Goal: Task Accomplishment & Management: Complete application form

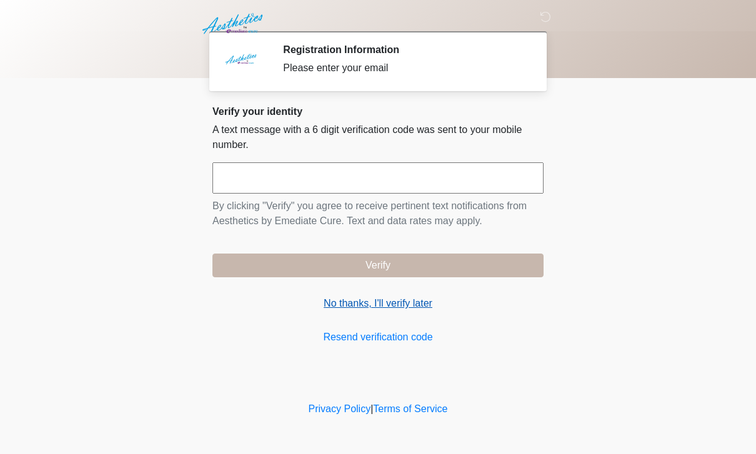
click at [406, 311] on link "No thanks, I'll verify later" at bounding box center [377, 303] width 331 height 15
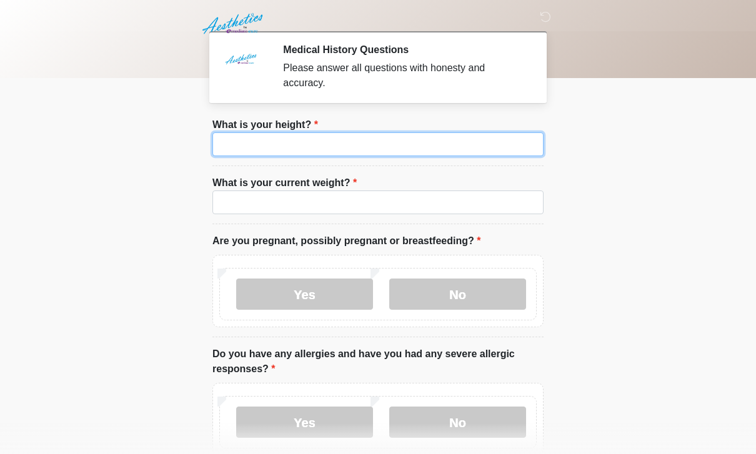
click at [398, 146] on input "What is your height?" at bounding box center [377, 144] width 331 height 24
type input "***"
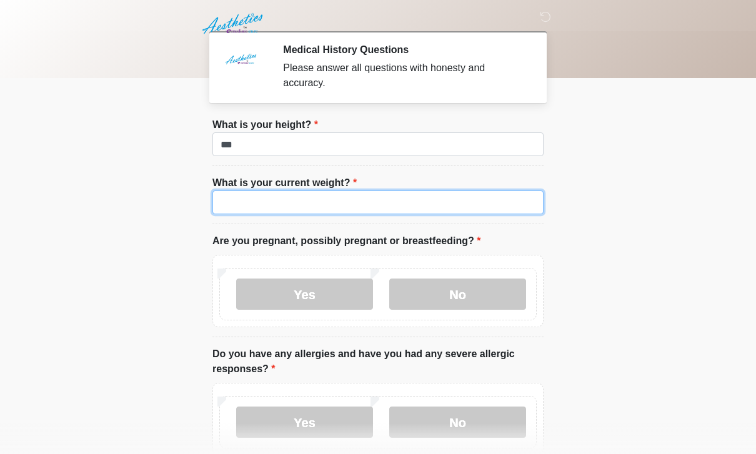
click at [420, 212] on input "What is your current weight?" at bounding box center [377, 203] width 331 height 24
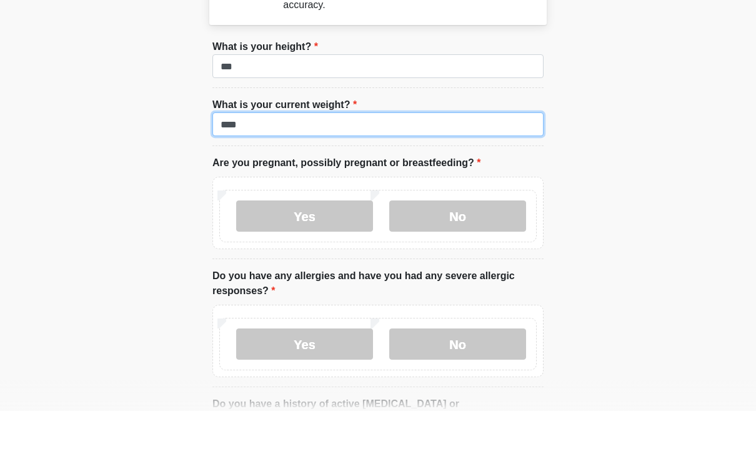
scroll to position [36, 0]
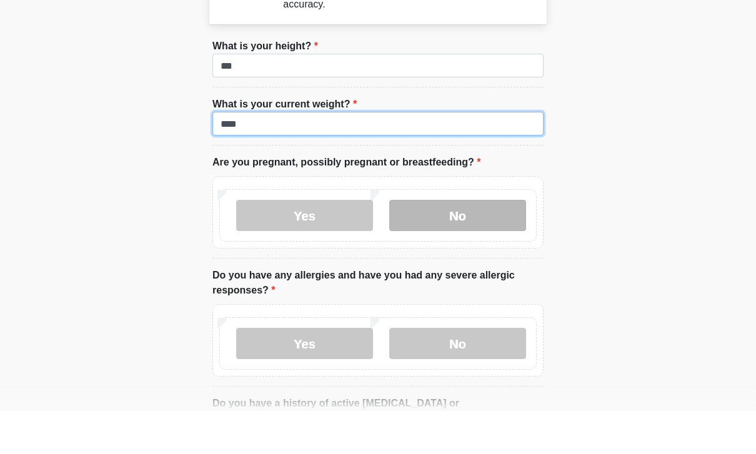
type input "***"
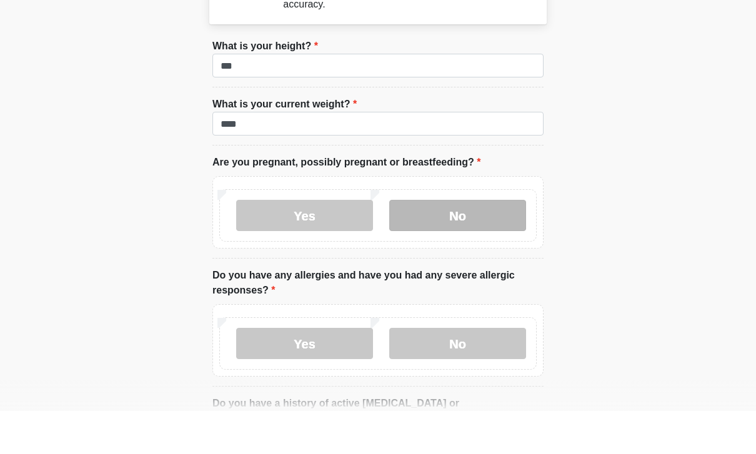
click at [484, 243] on label "No" at bounding box center [457, 258] width 137 height 31
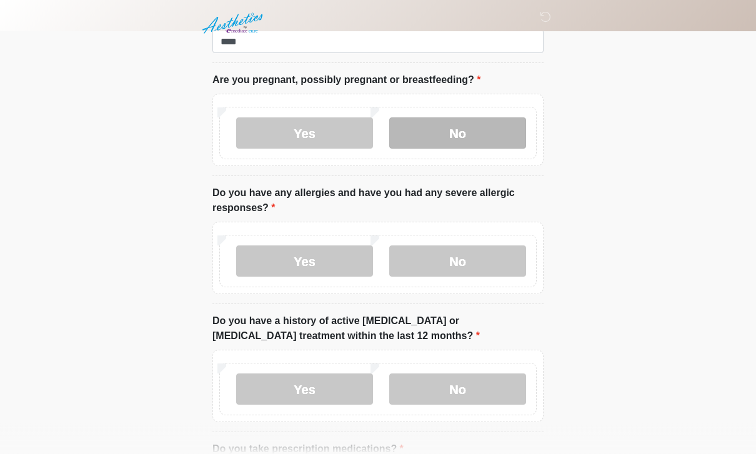
scroll to position [162, 0]
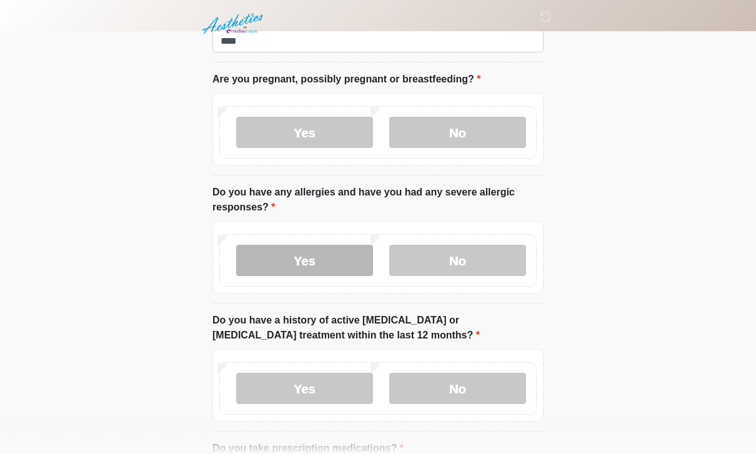
click at [309, 262] on label "Yes" at bounding box center [304, 260] width 137 height 31
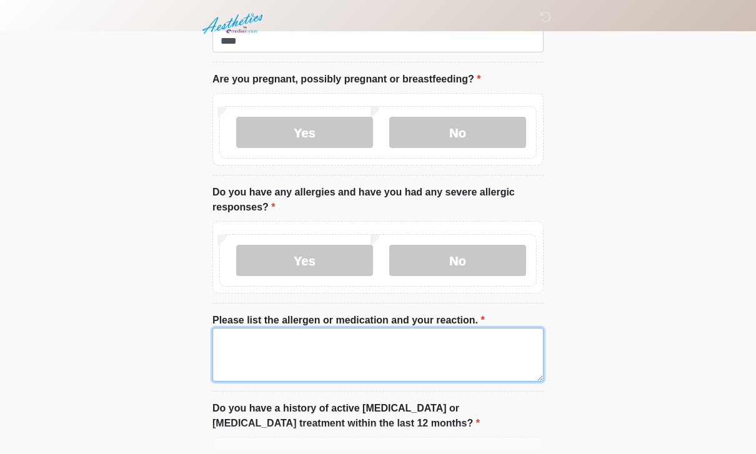
click at [384, 356] on textarea "Please list the allergen or medication and your reaction." at bounding box center [377, 355] width 331 height 54
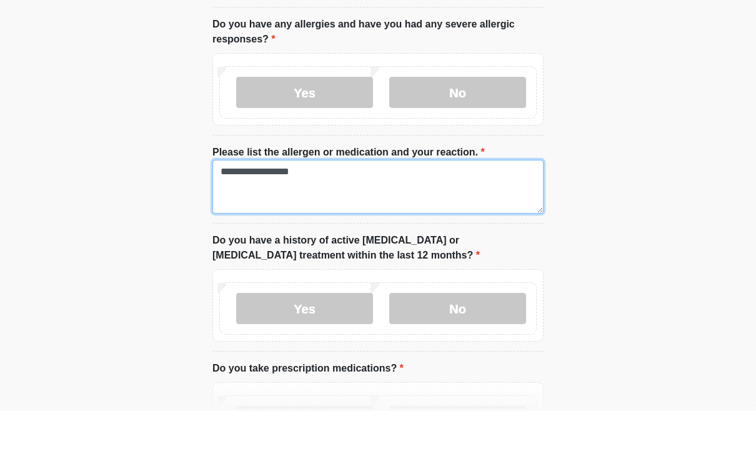
scroll to position [289, 0]
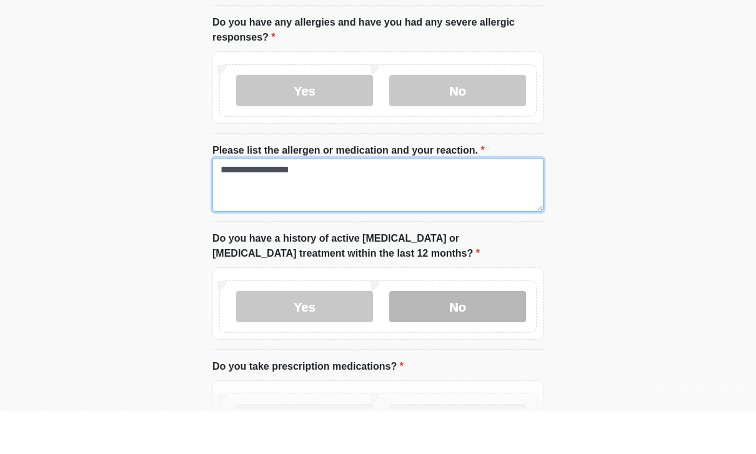
type textarea "**********"
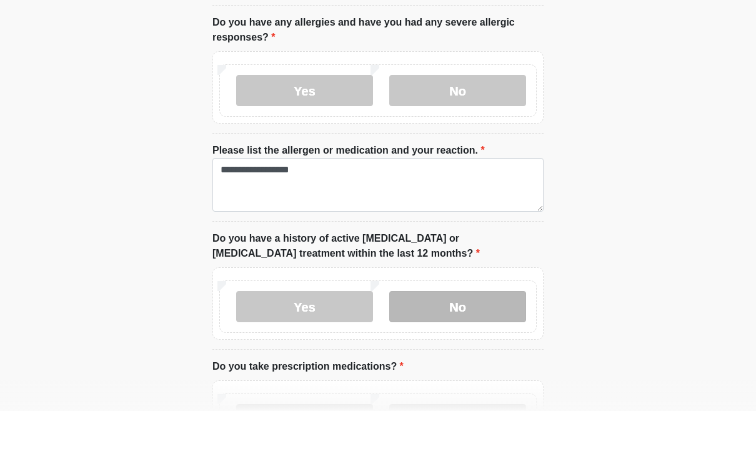
click at [499, 334] on label "No" at bounding box center [457, 349] width 137 height 31
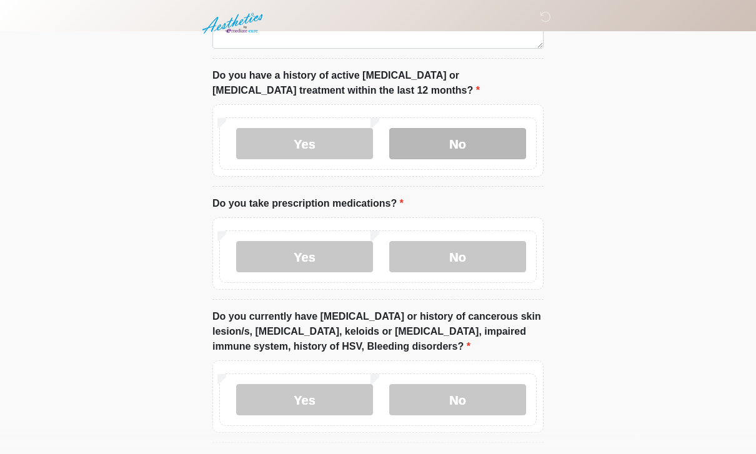
scroll to position [499, 0]
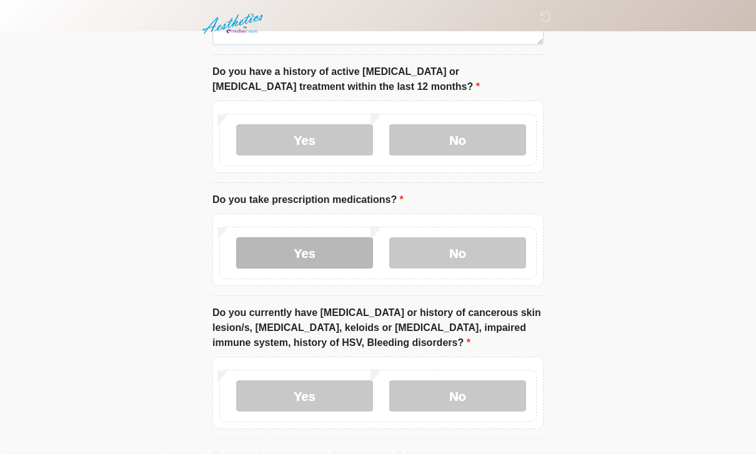
click at [337, 262] on label "Yes" at bounding box center [304, 252] width 137 height 31
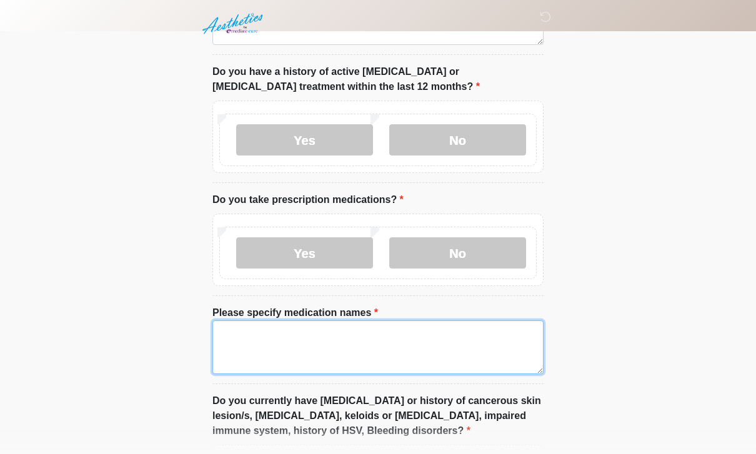
click at [320, 334] on textarea "Please specify medication names" at bounding box center [377, 348] width 331 height 54
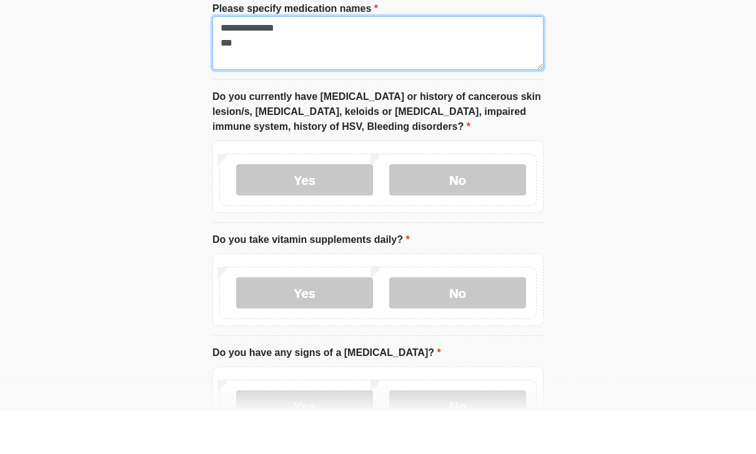
scroll to position [763, 0]
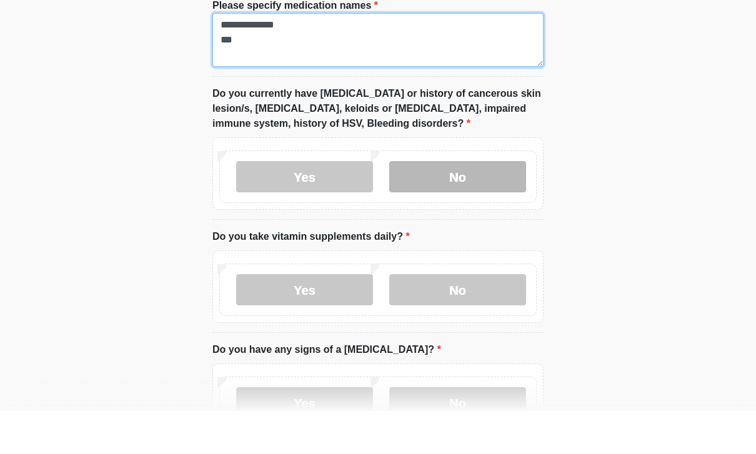
type textarea "**********"
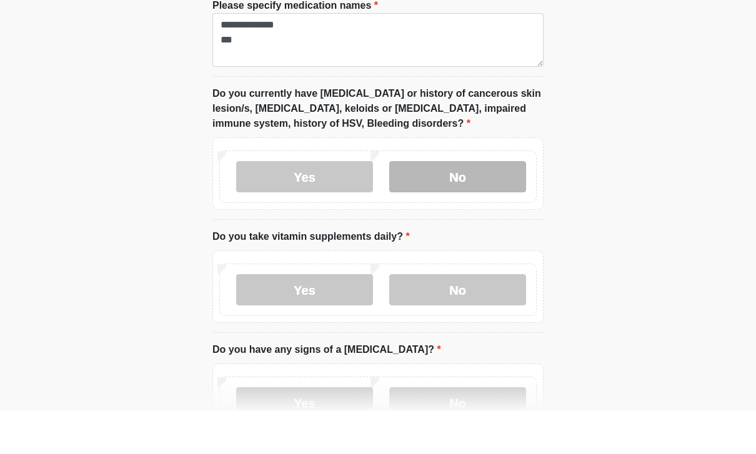
click at [485, 204] on label "No" at bounding box center [457, 219] width 137 height 31
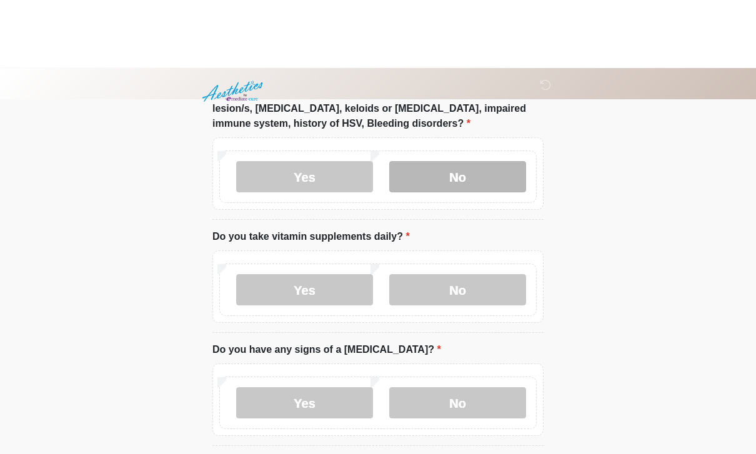
scroll to position [874, 0]
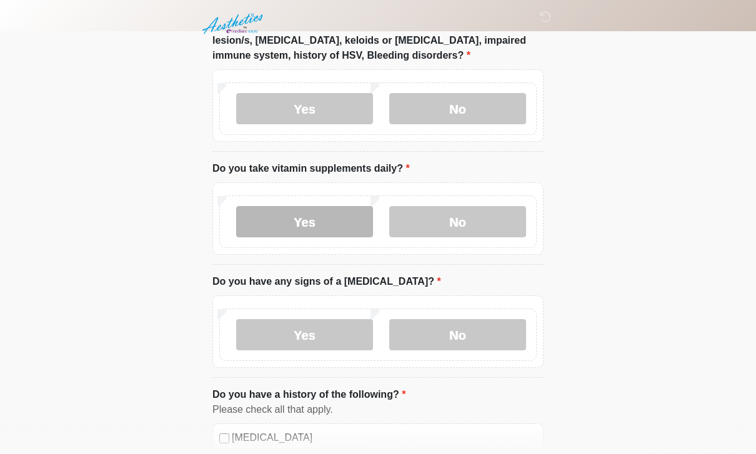
click at [311, 222] on label "Yes" at bounding box center [304, 221] width 137 height 31
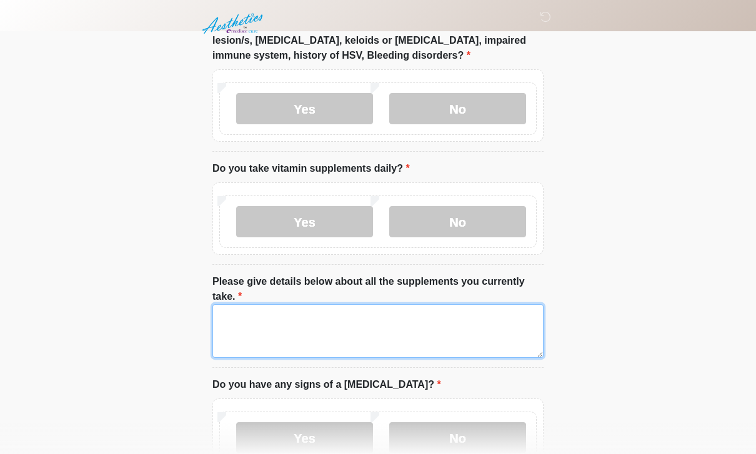
click at [330, 319] on textarea "Please give details below about all the supplements you currently take." at bounding box center [377, 331] width 331 height 54
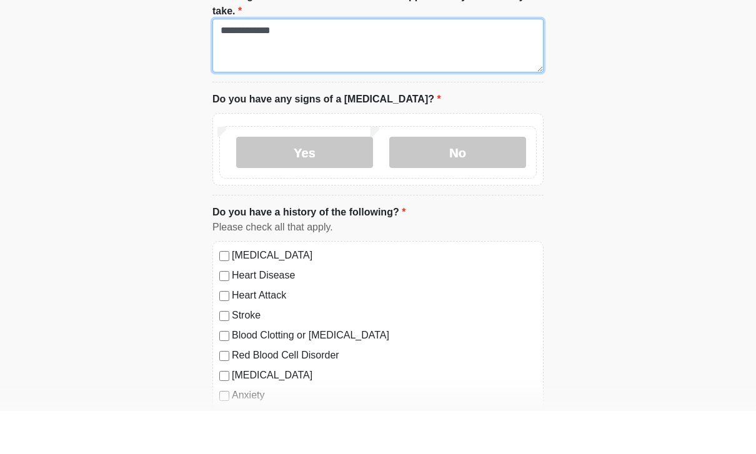
scroll to position [1122, 0]
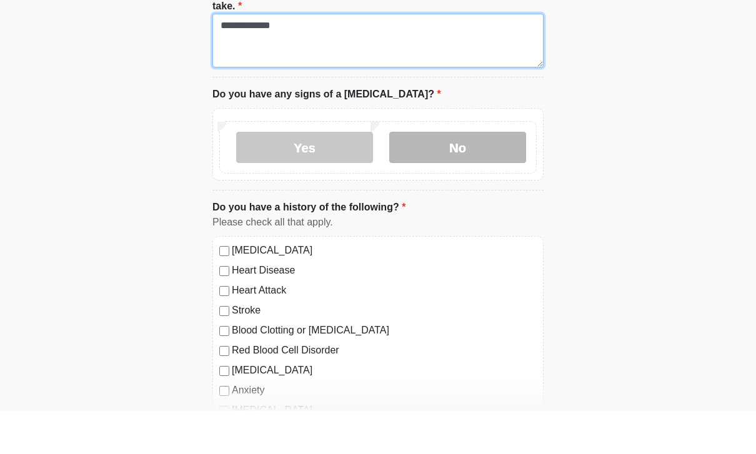
type textarea "**********"
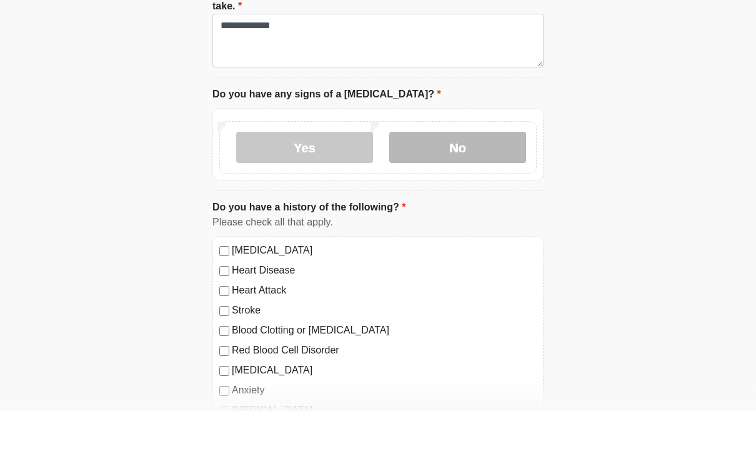
click at [478, 175] on label "No" at bounding box center [457, 190] width 137 height 31
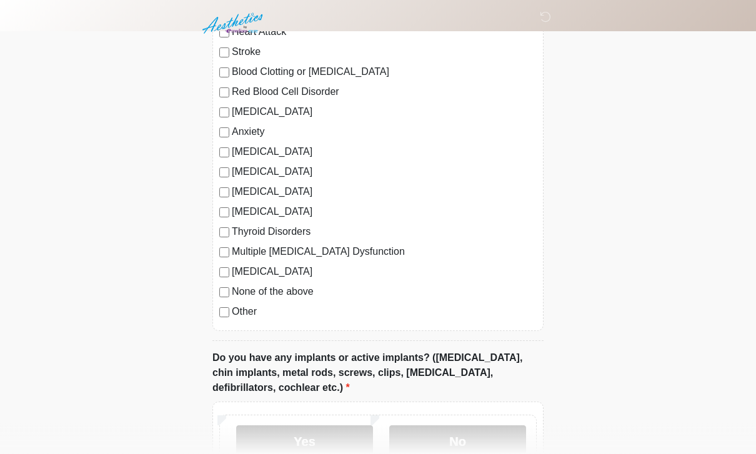
scroll to position [1430, 0]
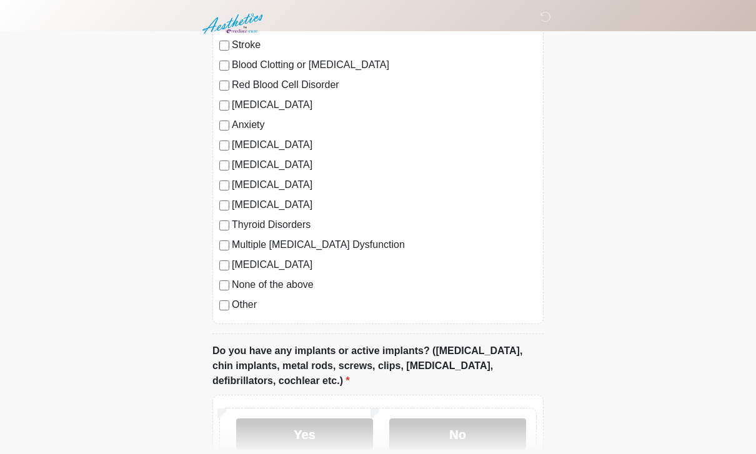
click at [301, 148] on label "[MEDICAL_DATA]" at bounding box center [384, 144] width 305 height 15
click at [282, 224] on label "Thyroid Disorders" at bounding box center [384, 224] width 305 height 15
click at [287, 223] on label "Thyroid Disorders" at bounding box center [384, 224] width 305 height 15
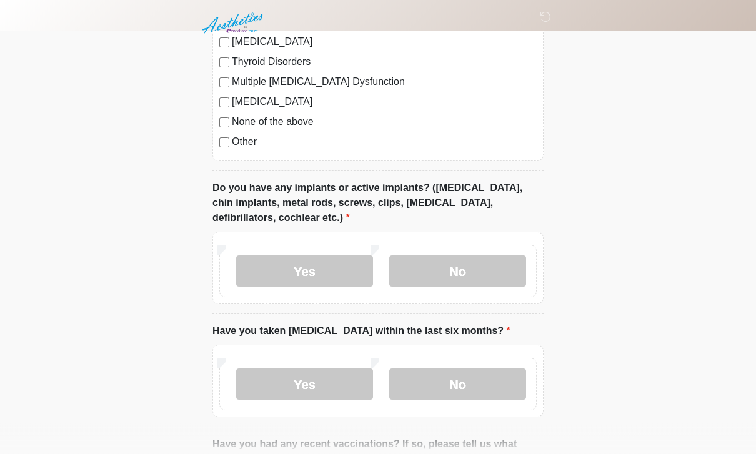
scroll to position [1594, 0]
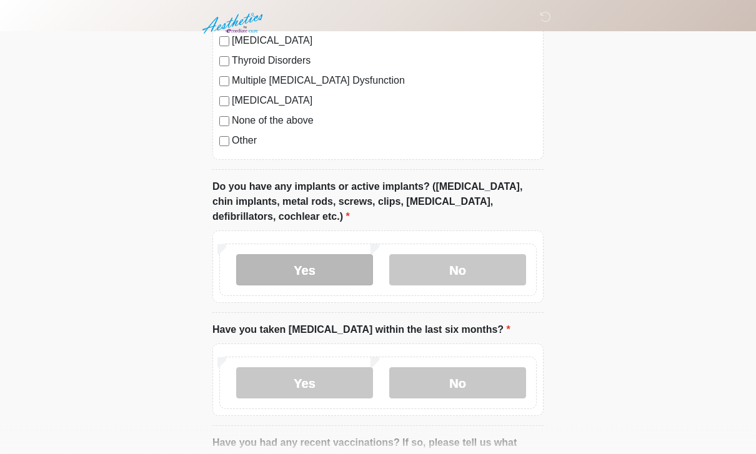
click at [311, 267] on label "Yes" at bounding box center [304, 270] width 137 height 31
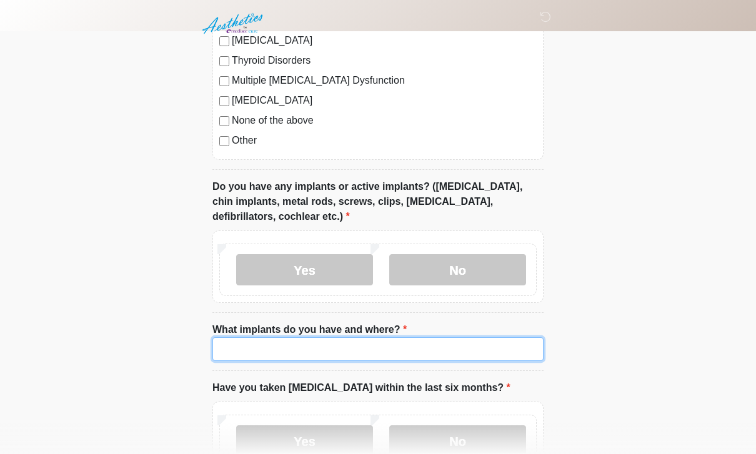
click at [350, 349] on input "What implants do you have and where?" at bounding box center [377, 349] width 331 height 24
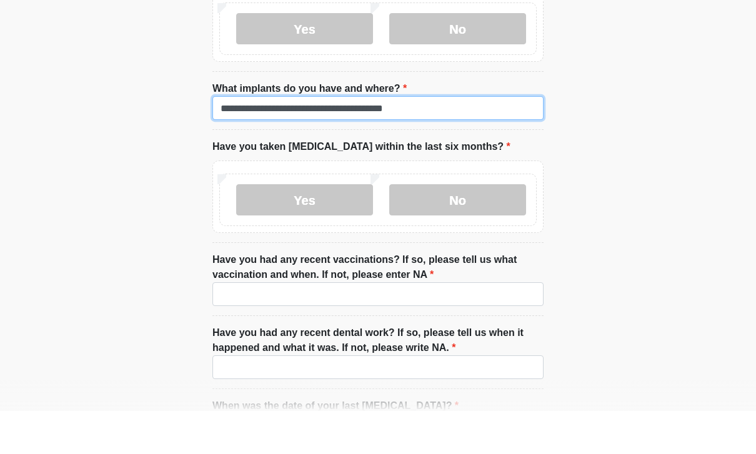
scroll to position [1793, 0]
type input "**********"
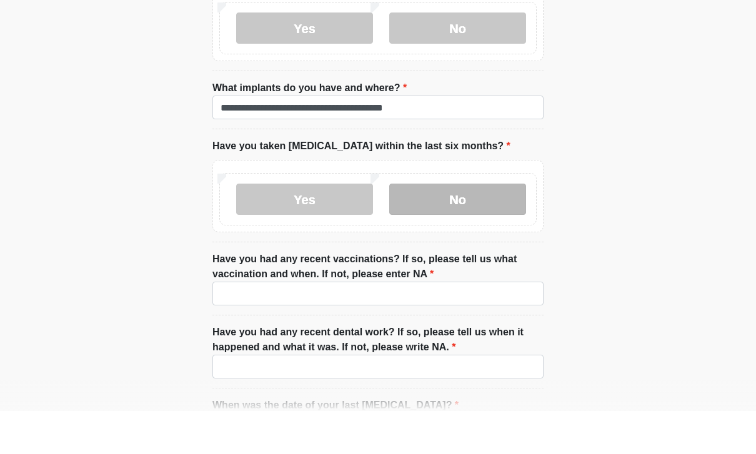
click at [491, 227] on label "No" at bounding box center [457, 242] width 137 height 31
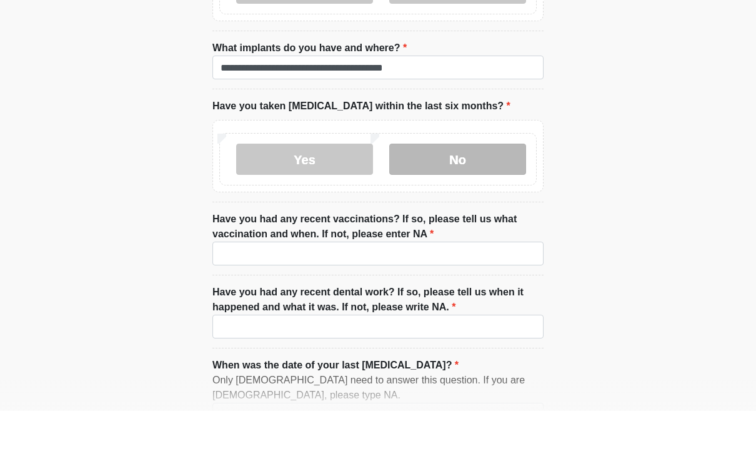
scroll to position [1908, 0]
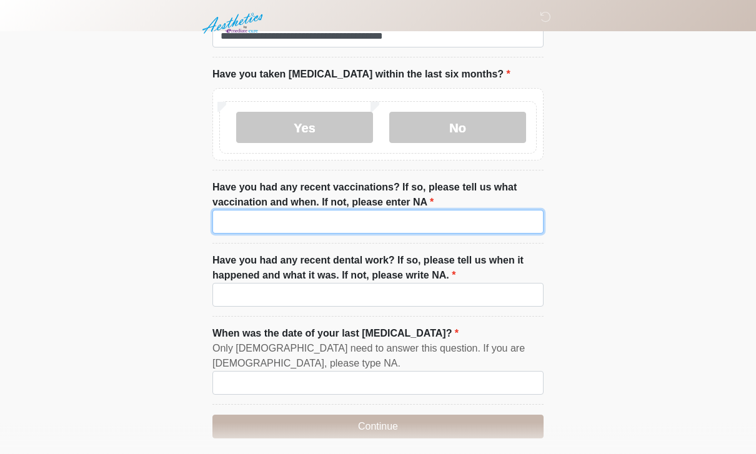
click at [463, 227] on input "Have you had any recent vaccinations? If so, please tell us what vaccination an…" at bounding box center [377, 223] width 331 height 24
type input "**"
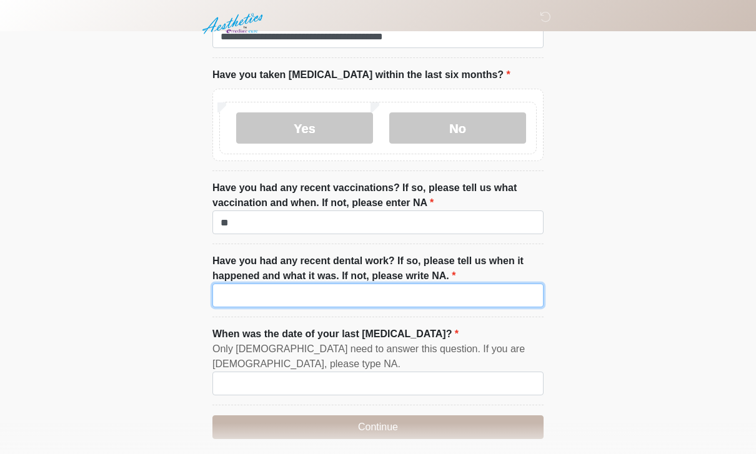
click at [403, 294] on input "Have you had any recent dental work? If so, please tell us when it happened and…" at bounding box center [377, 296] width 331 height 24
type input "**"
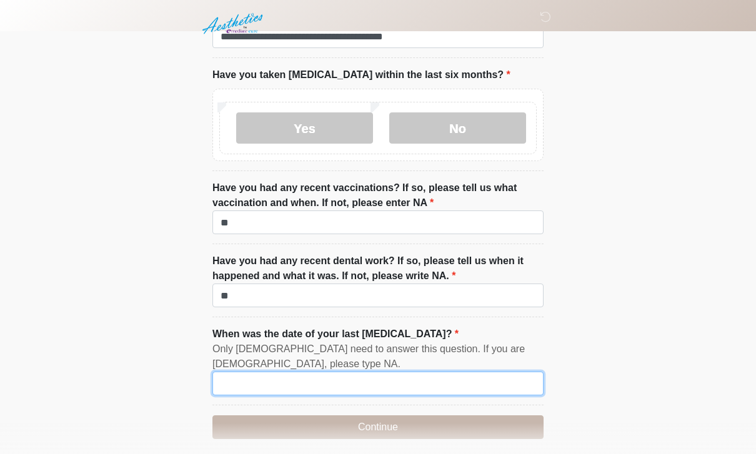
click at [394, 374] on input "When was the date of your last [MEDICAL_DATA]?" at bounding box center [377, 384] width 331 height 24
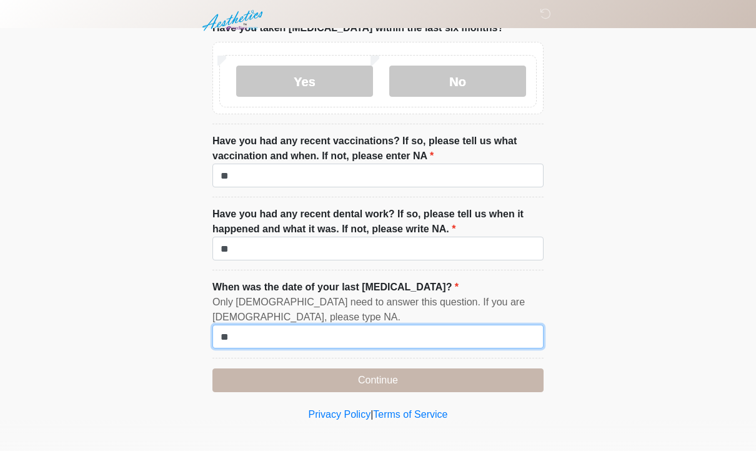
scroll to position [1954, 0]
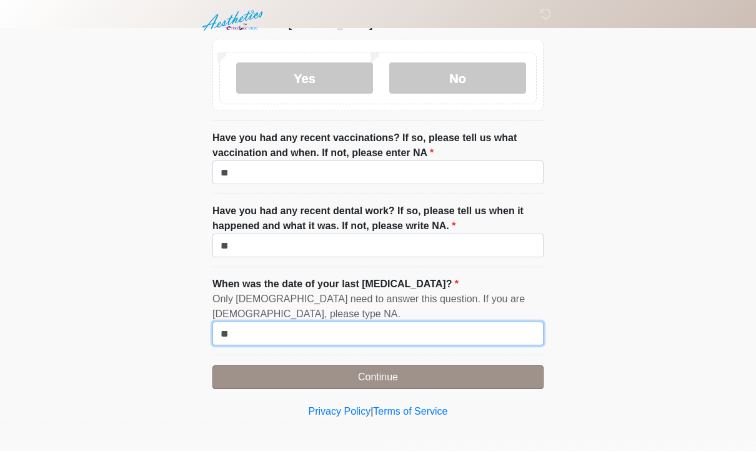
type input "**"
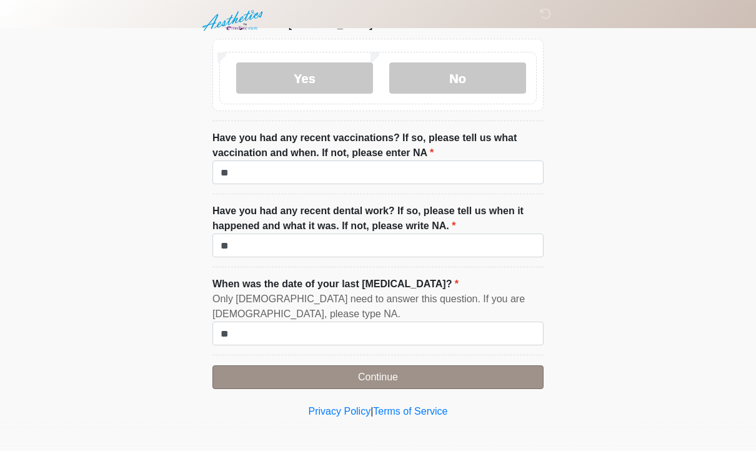
click at [480, 374] on button "Continue" at bounding box center [377, 381] width 331 height 24
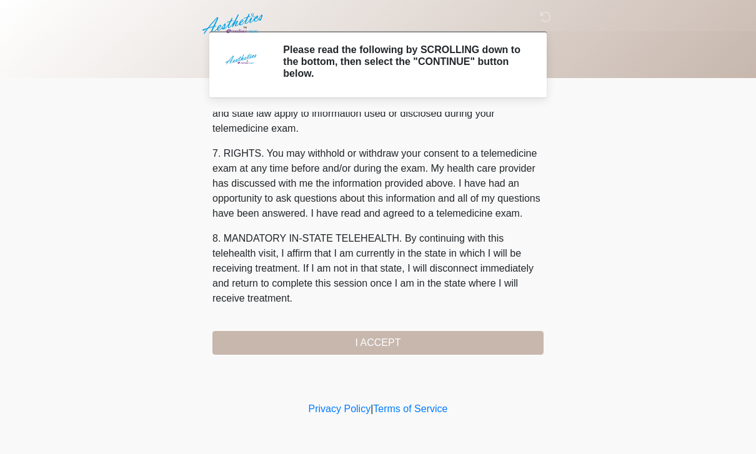
scroll to position [535, 0]
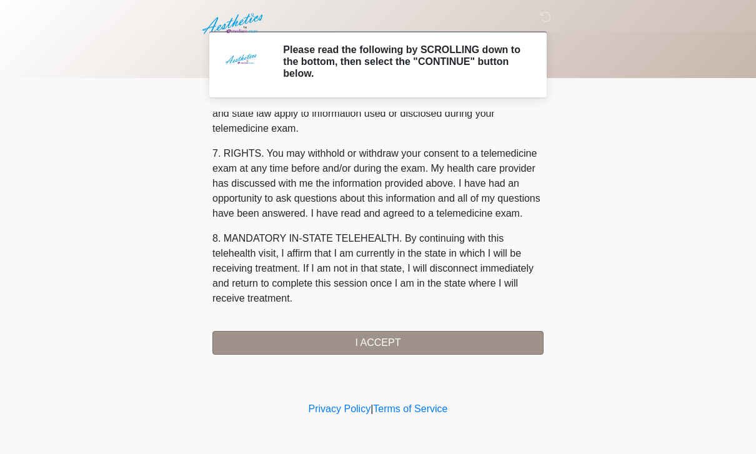
click at [467, 347] on button "I ACCEPT" at bounding box center [377, 343] width 331 height 24
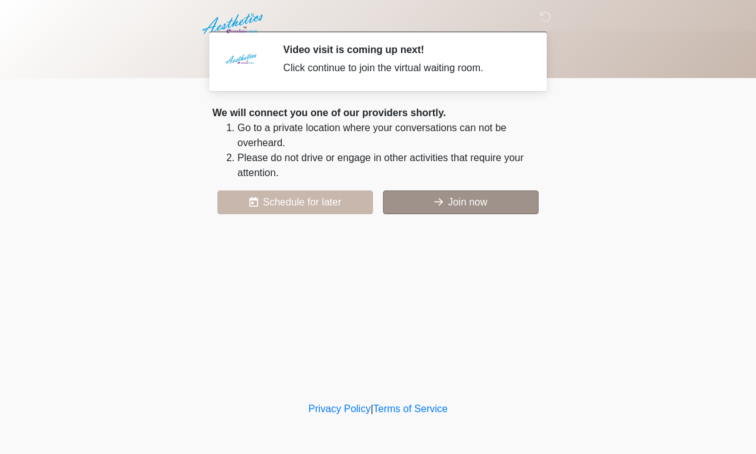
click at [475, 200] on button "Join now" at bounding box center [461, 203] width 156 height 24
